Goal: Information Seeking & Learning: Understand process/instructions

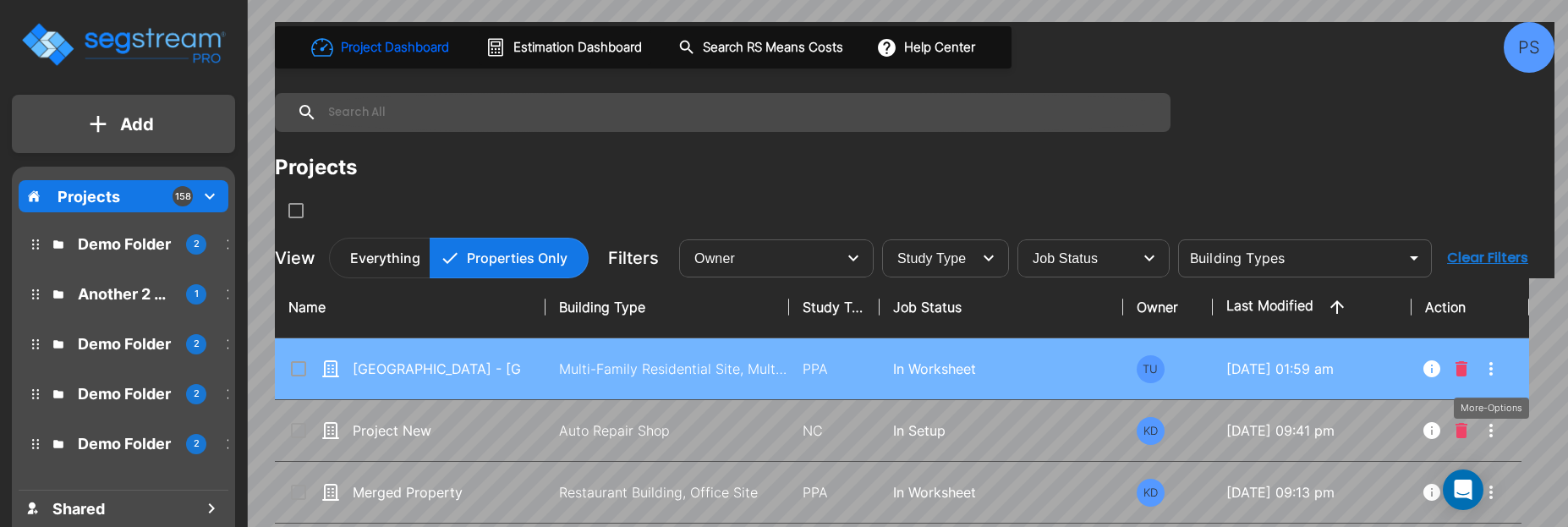
click at [1492, 371] on icon "More-Options" at bounding box center [1491, 369] width 20 height 20
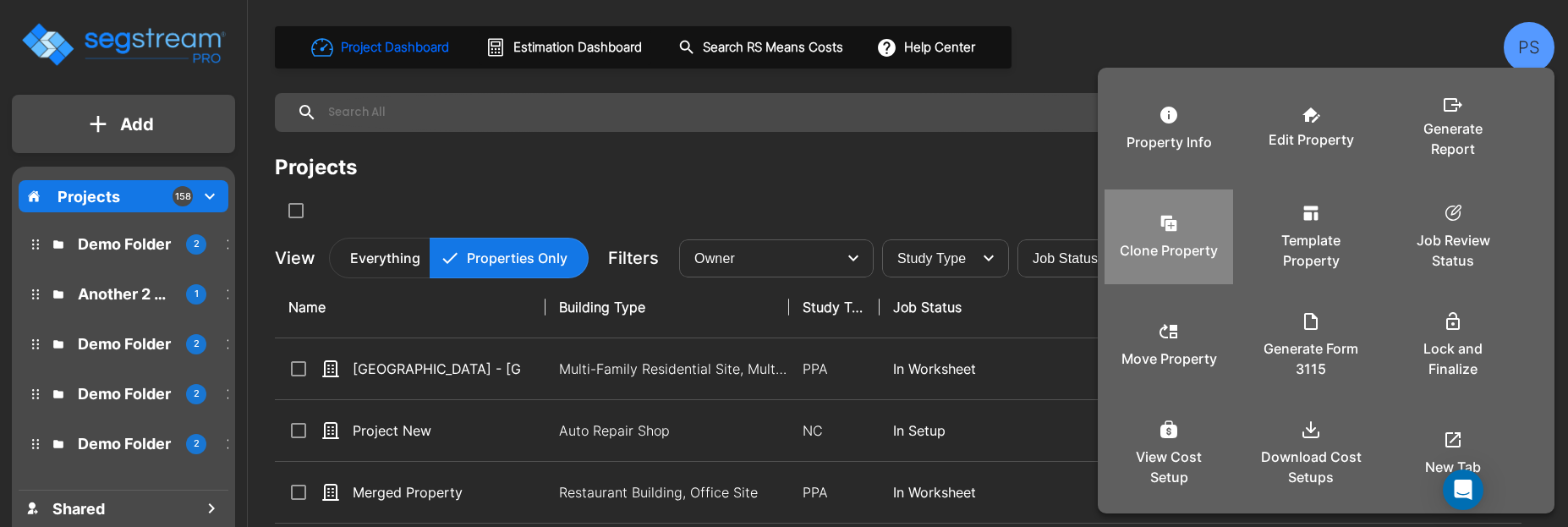
click at [1195, 247] on p "Clone Property" at bounding box center [1168, 250] width 98 height 20
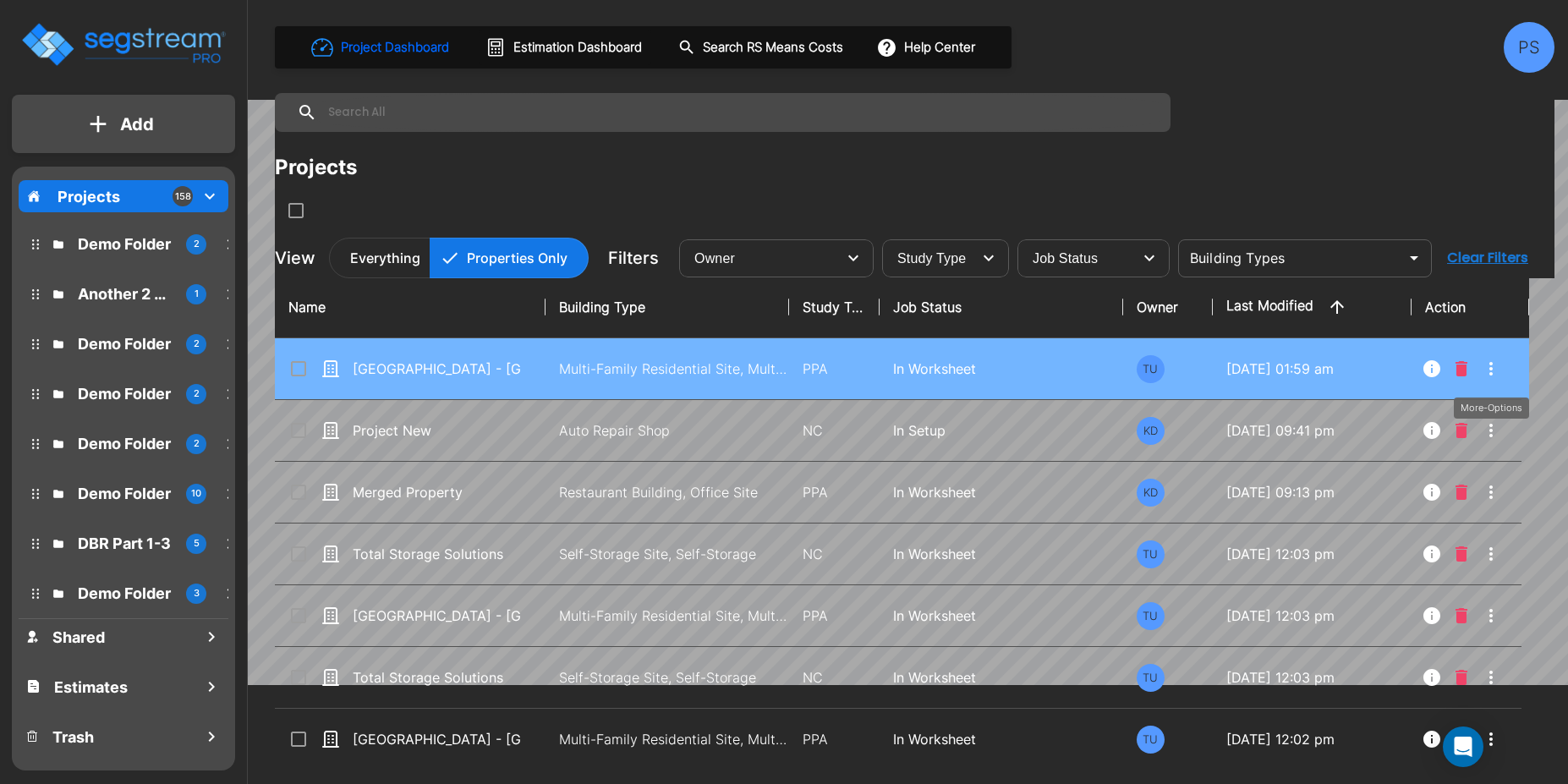
click at [1493, 366] on icon "More-Options" at bounding box center [1491, 369] width 20 height 20
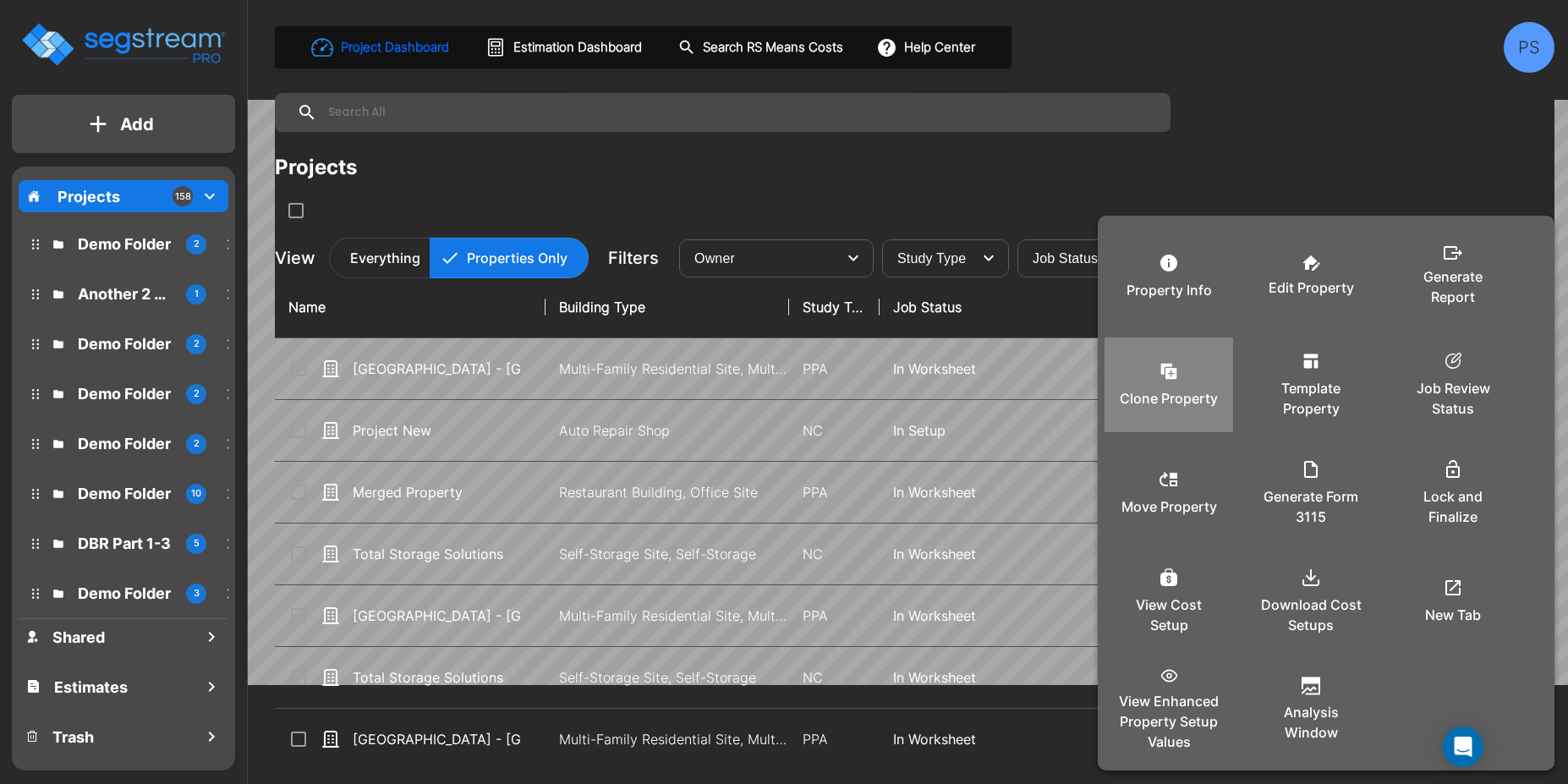
click at [1181, 390] on p "Clone Property" at bounding box center [1168, 398] width 98 height 20
click at [997, 184] on div at bounding box center [784, 392] width 1568 height 784
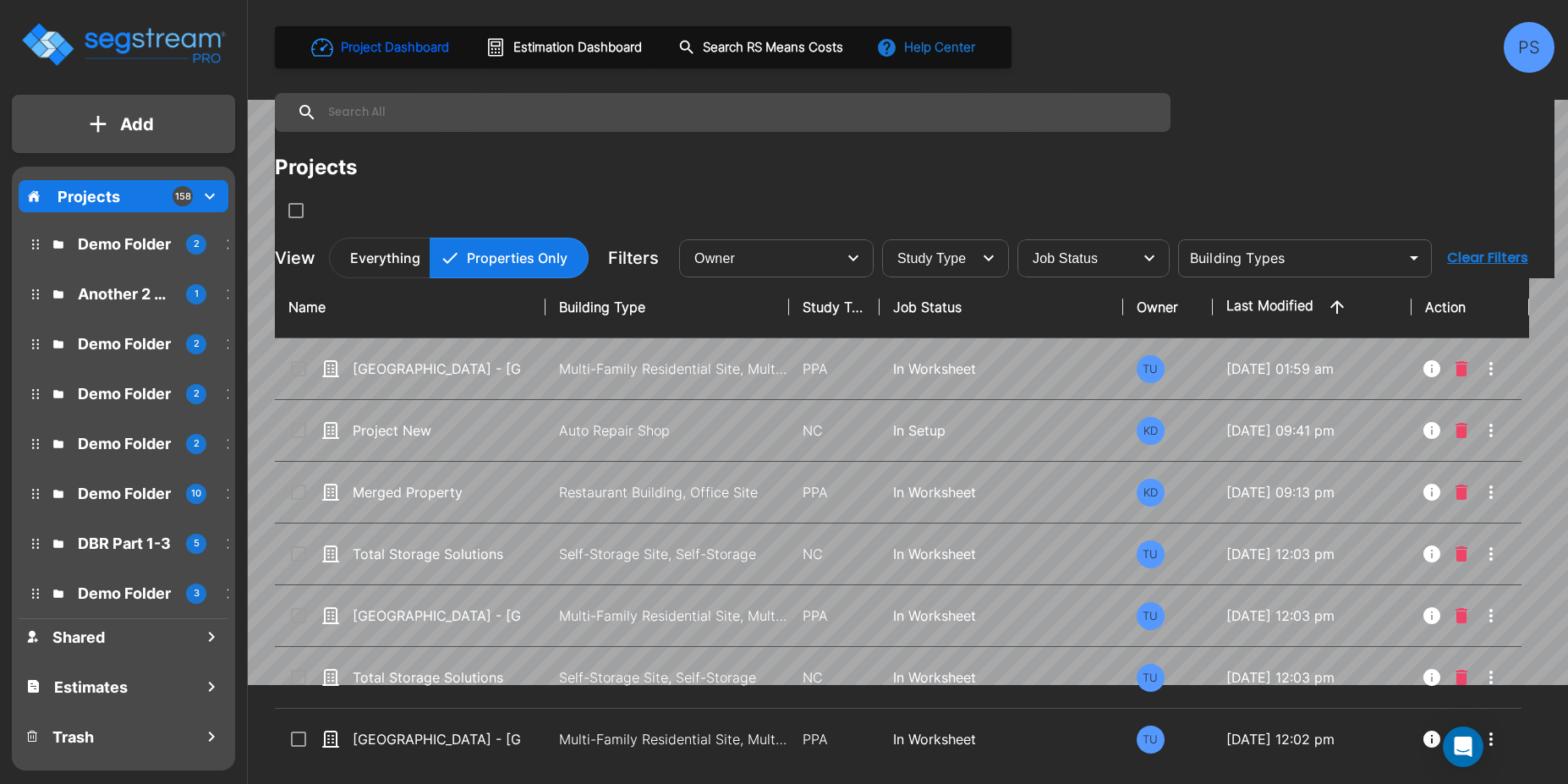
click at [922, 49] on button "Help Center" at bounding box center [927, 47] width 109 height 32
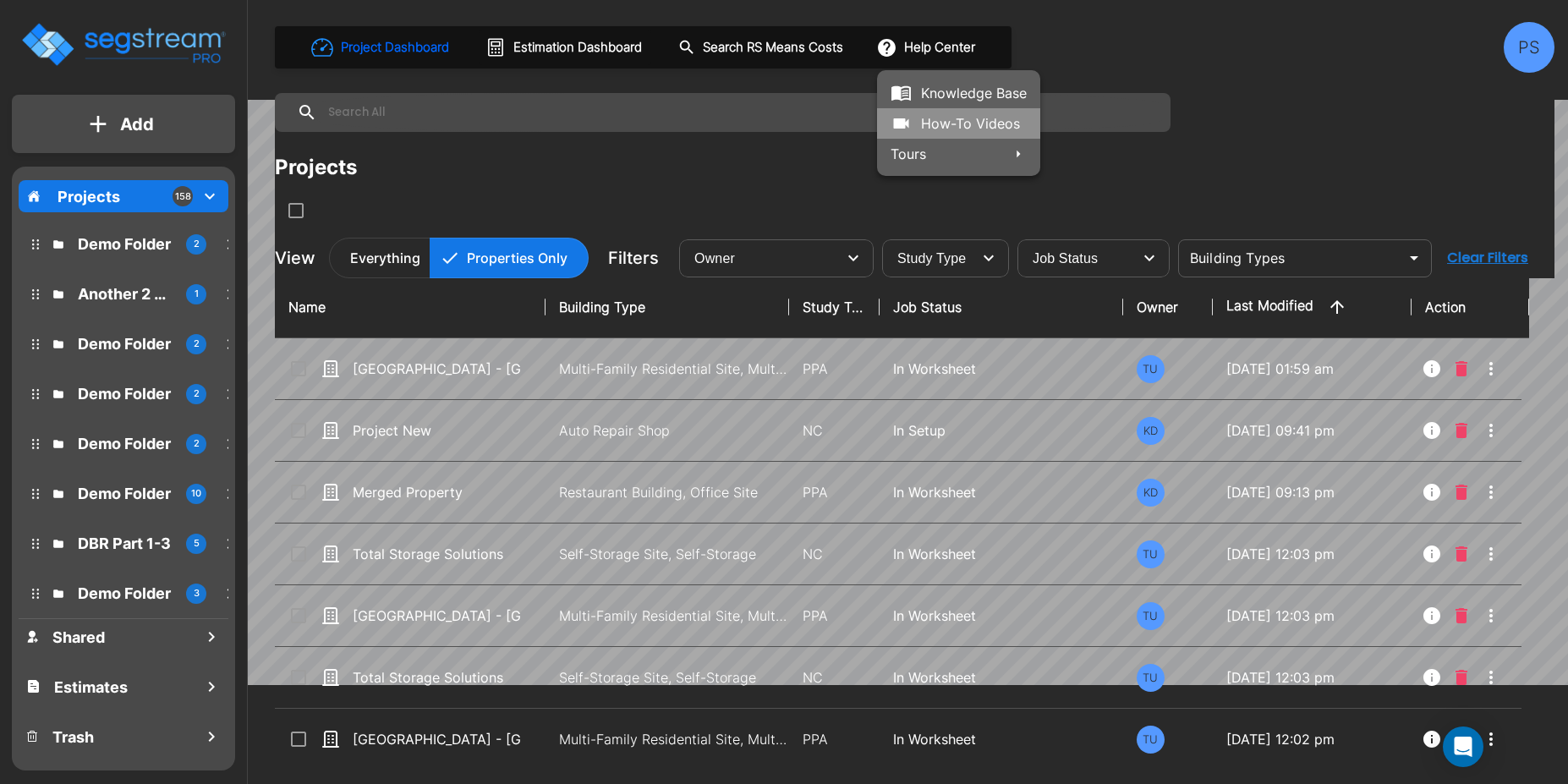
click at [953, 124] on link "How-To Videos" at bounding box center [959, 124] width 163 height 30
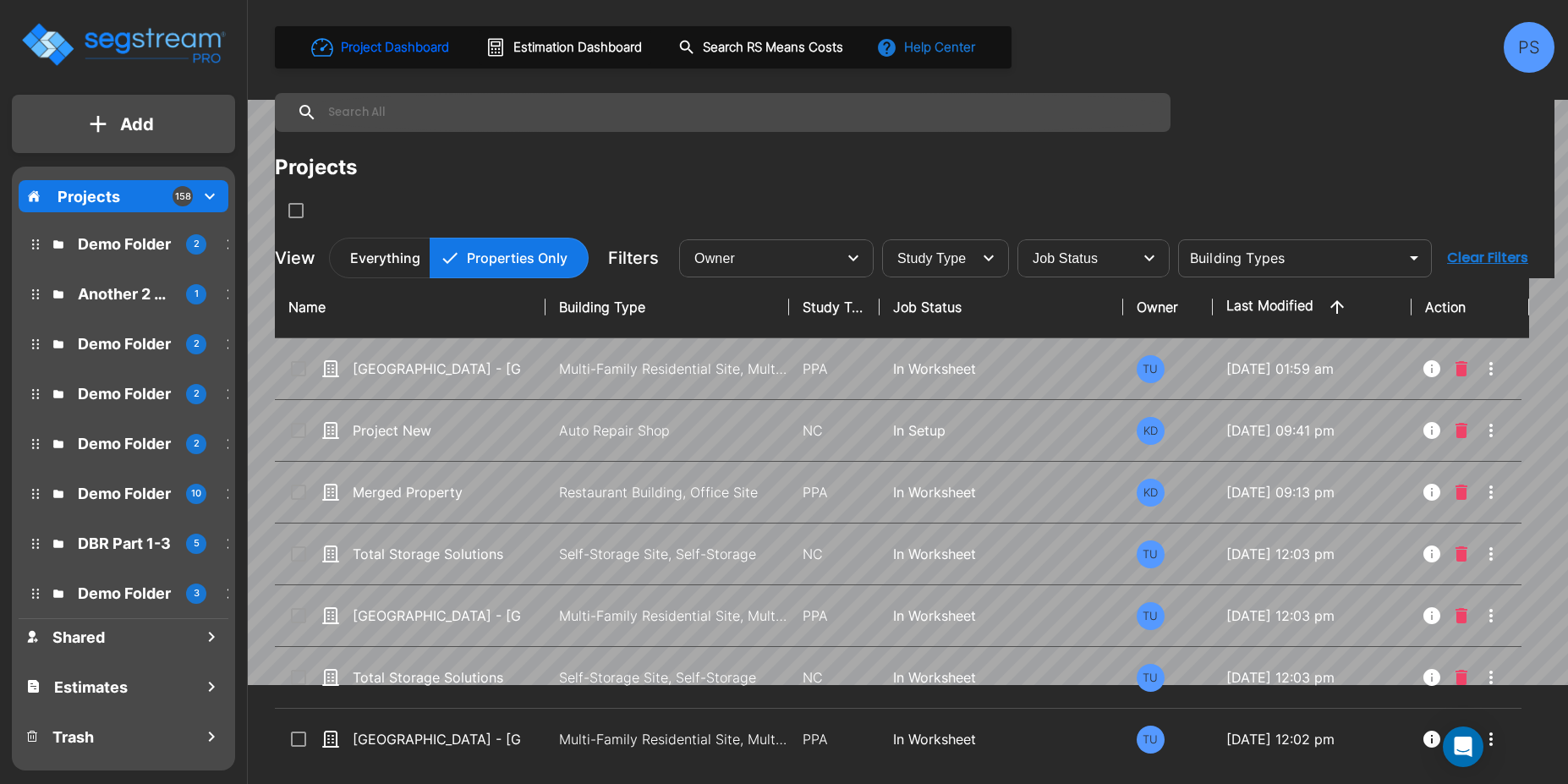
click at [934, 57] on button "Help Center" at bounding box center [927, 47] width 109 height 32
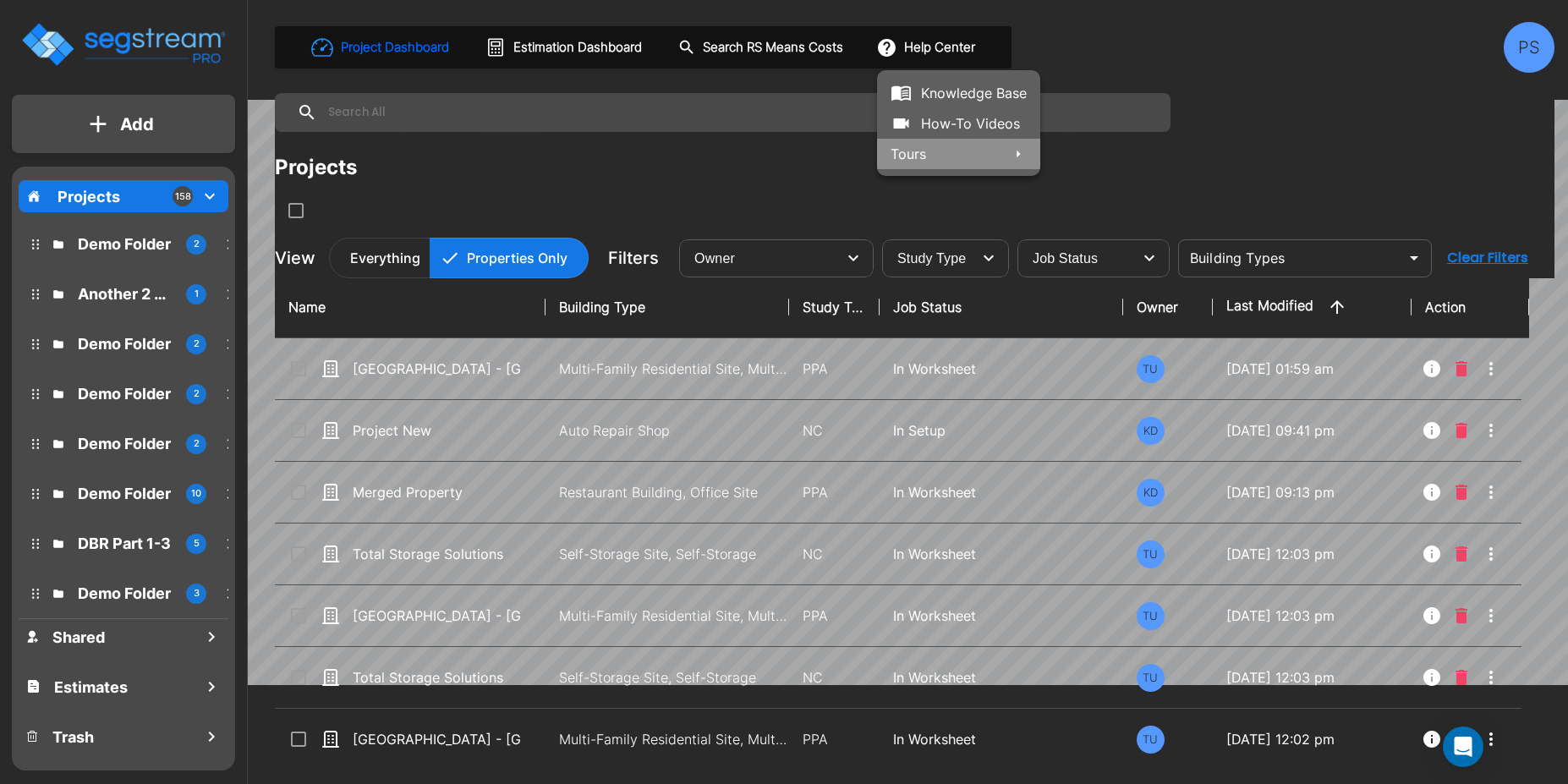
click at [967, 147] on li "Tours" at bounding box center [959, 154] width 163 height 30
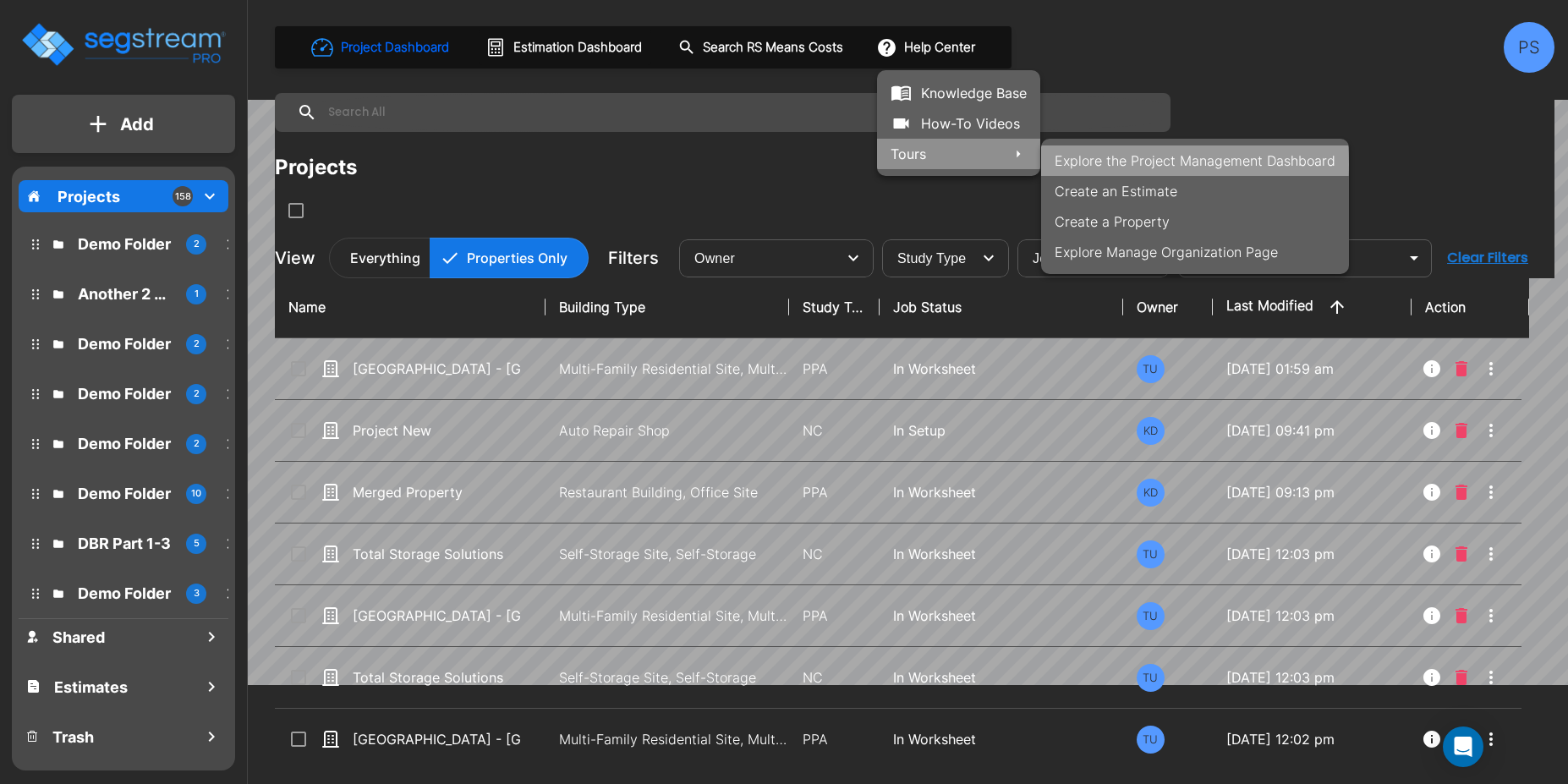
click at [1103, 164] on li "Explore the Project Management Dashboard" at bounding box center [1195, 161] width 307 height 30
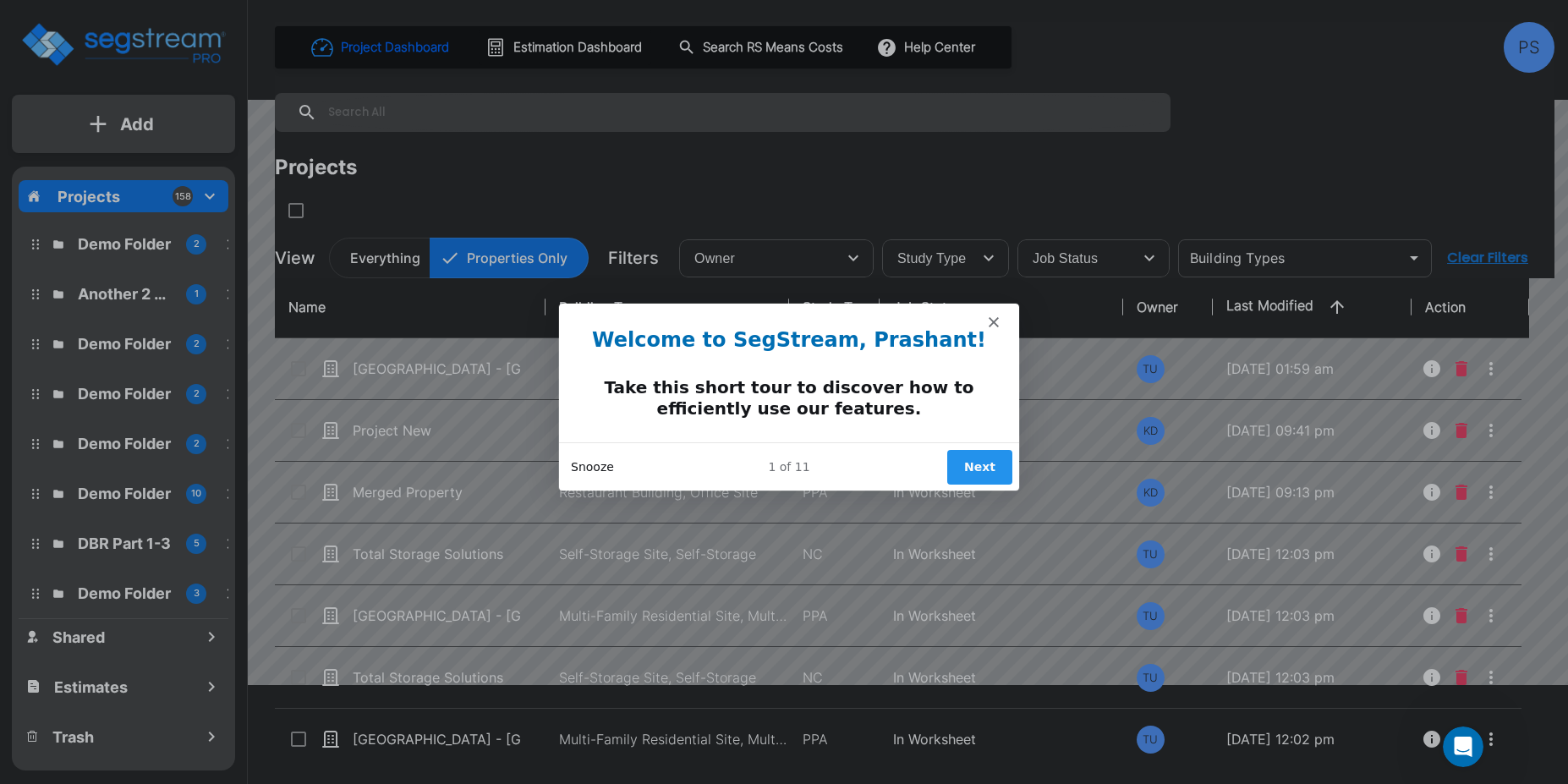
click at [597, 468] on button "Snooze" at bounding box center [592, 466] width 44 height 18
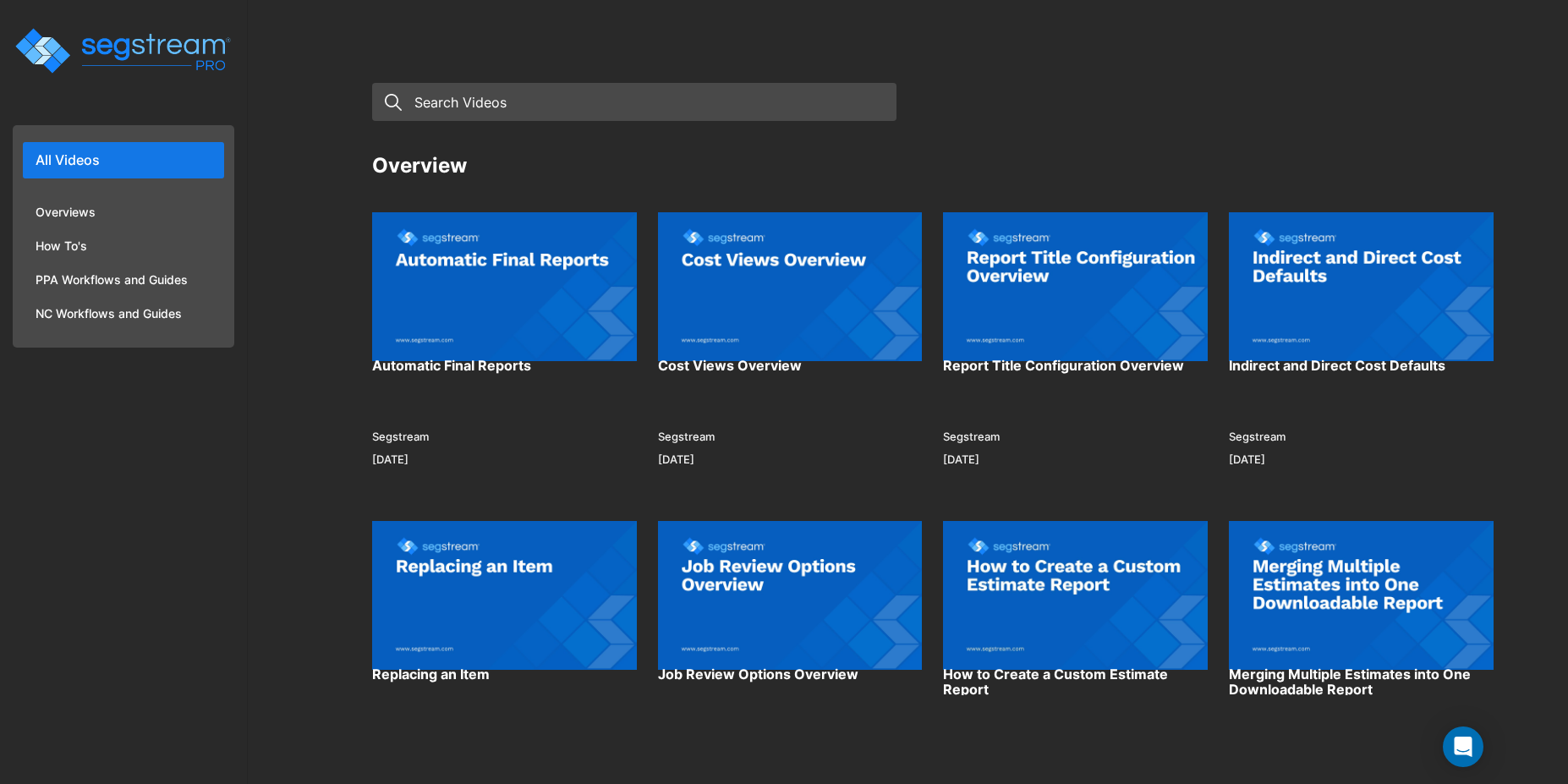
click at [529, 309] on img at bounding box center [505, 286] width 265 height 186
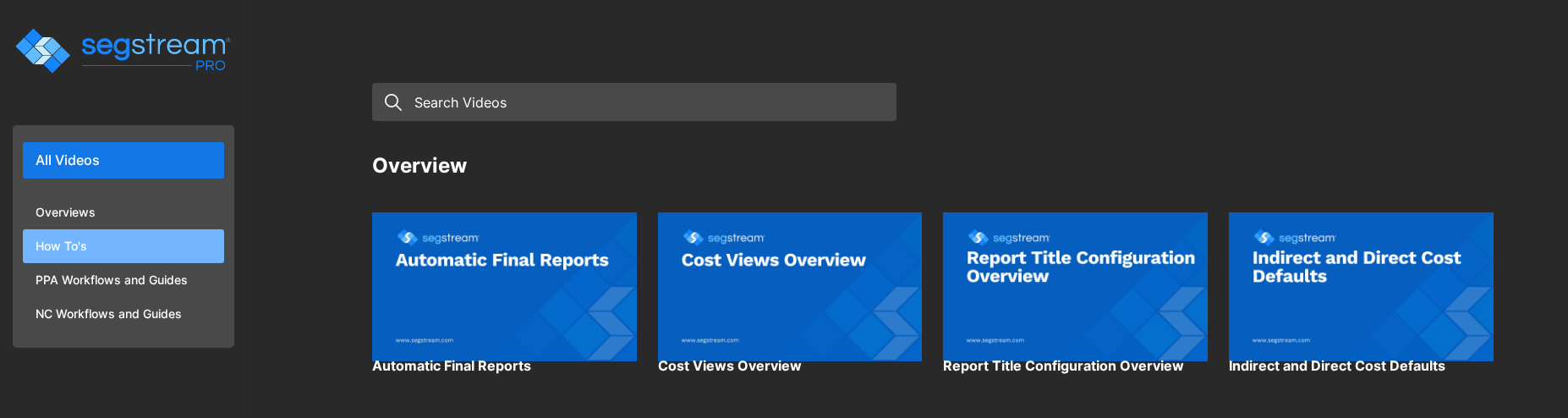
click at [78, 242] on li "How To's" at bounding box center [123, 246] width 202 height 34
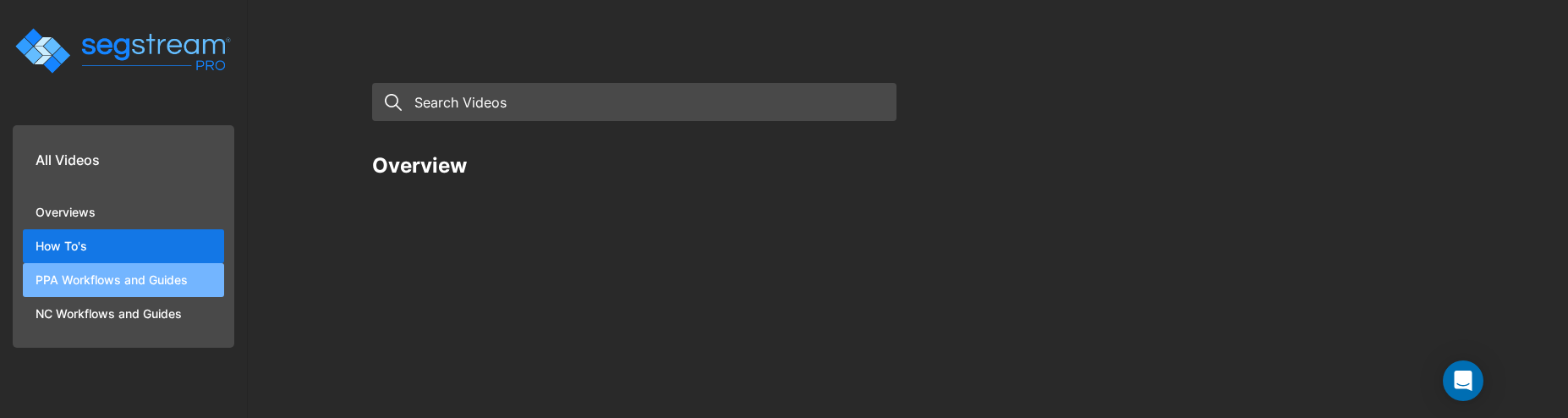
click at [113, 282] on li "PPA Workflows and Guides" at bounding box center [123, 280] width 202 height 34
